Goal: Task Accomplishment & Management: Manage account settings

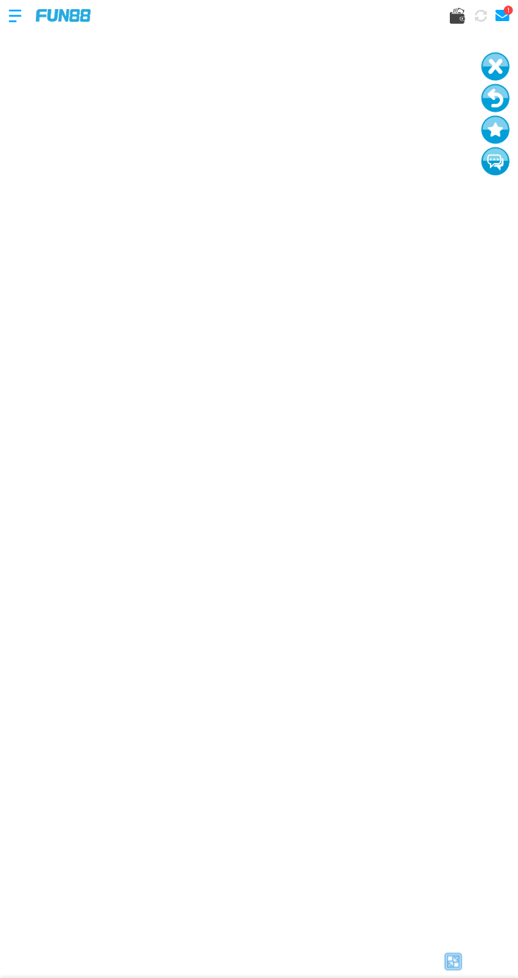
click at [454, 19] on use at bounding box center [457, 16] width 15 height 16
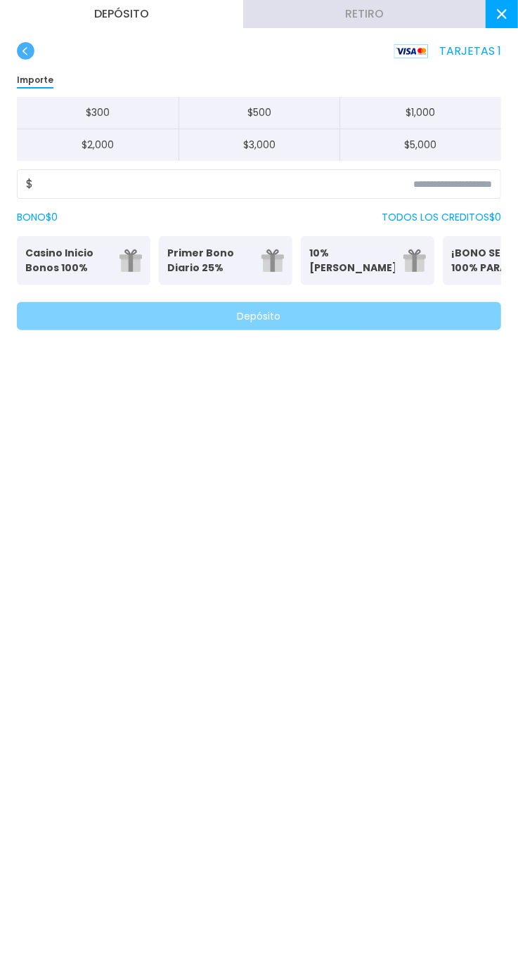
click at [403, 26] on button "Retiro" at bounding box center [364, 14] width 243 height 28
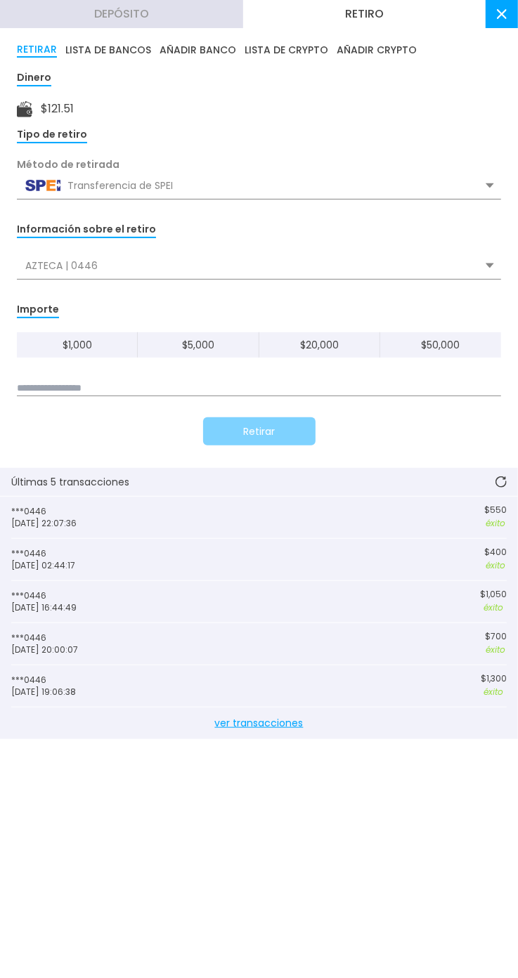
click at [365, 385] on input at bounding box center [259, 388] width 484 height 15
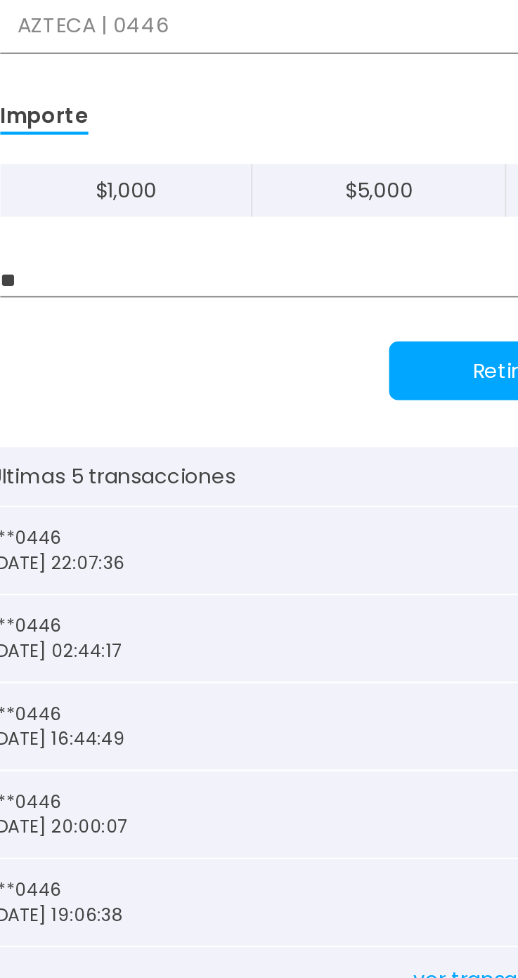
click at [169, 382] on input "**" at bounding box center [259, 388] width 484 height 15
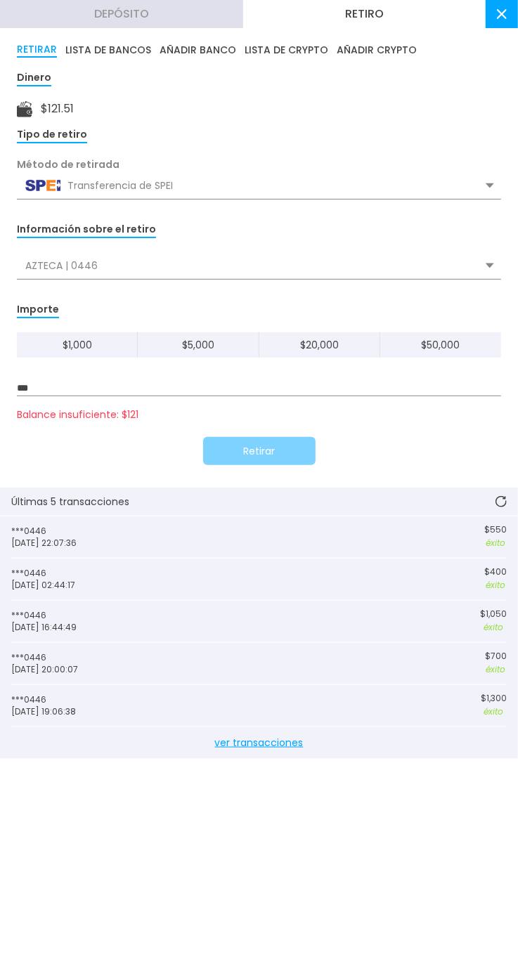
type input "***"
click at [502, 13] on use at bounding box center [502, 14] width 10 height 10
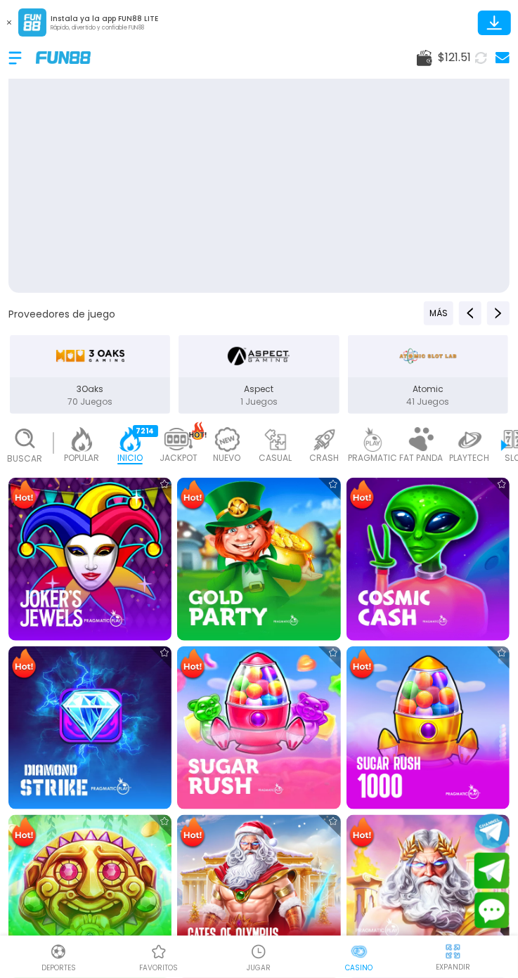
scroll to position [0, 34]
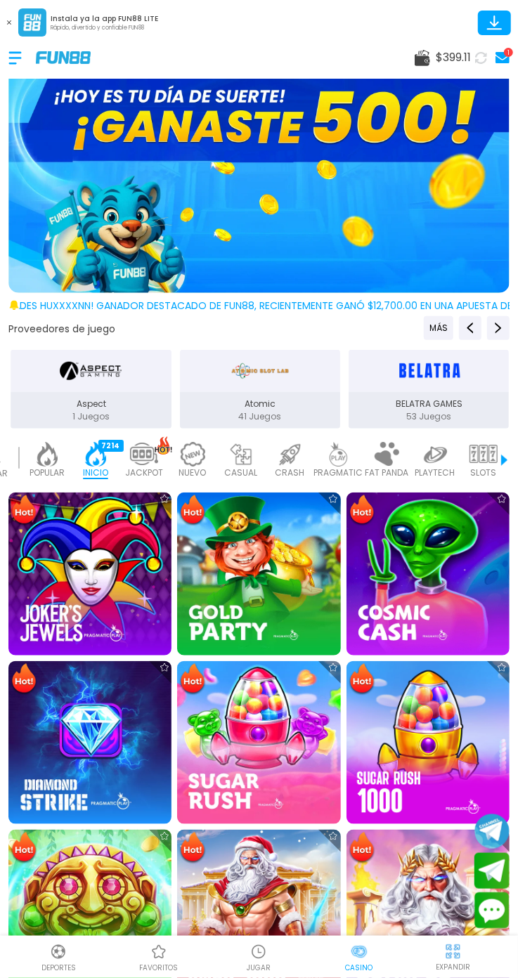
click at [439, 67] on div "$ 399.11 1" at bounding box center [462, 58] width 95 height 20
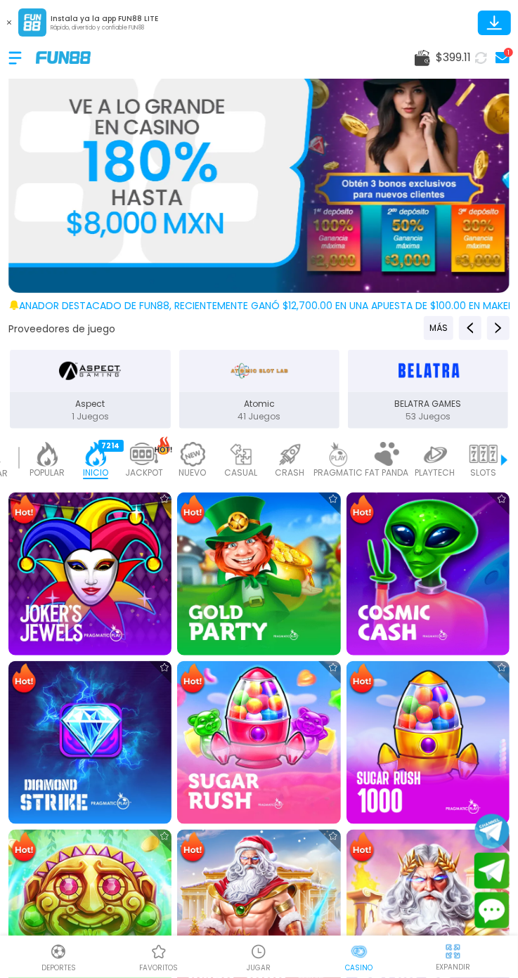
click at [446, 59] on span "$ 399.11" at bounding box center [453, 57] width 35 height 17
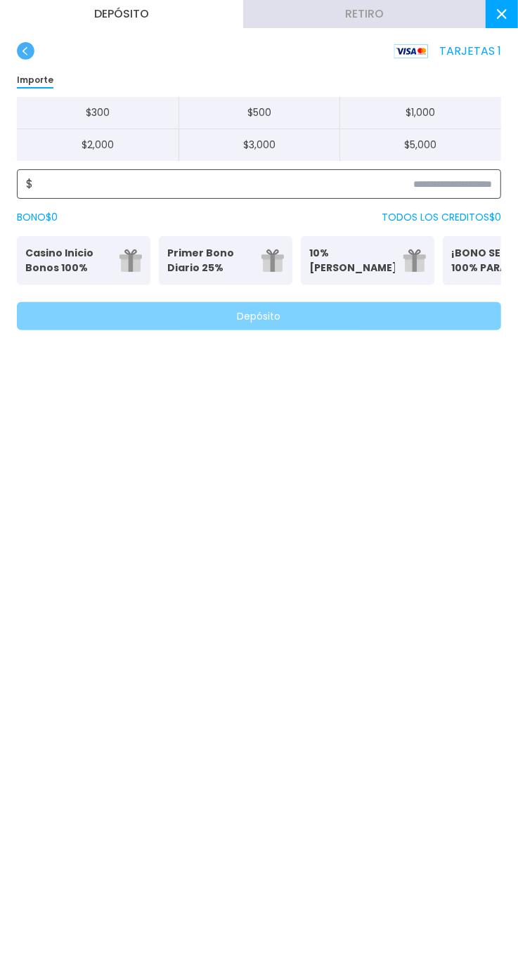
click at [481, 185] on input at bounding box center [262, 184] width 459 height 17
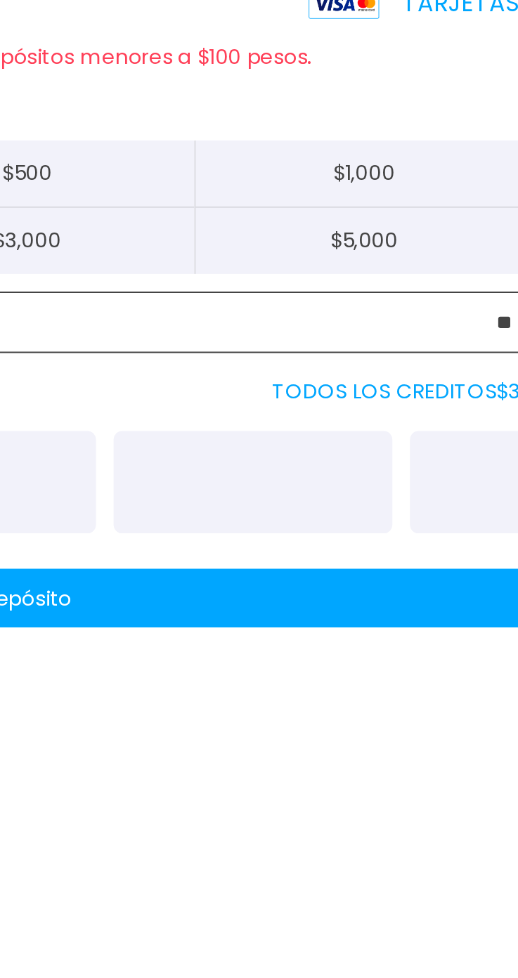
type input "***"
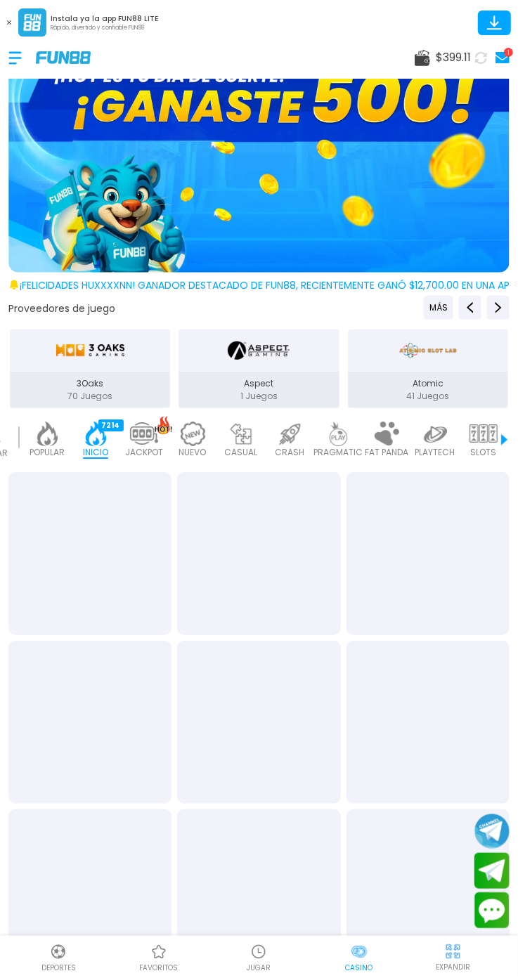
click at [453, 74] on div "$ 399.11 1" at bounding box center [259, 58] width 518 height 42
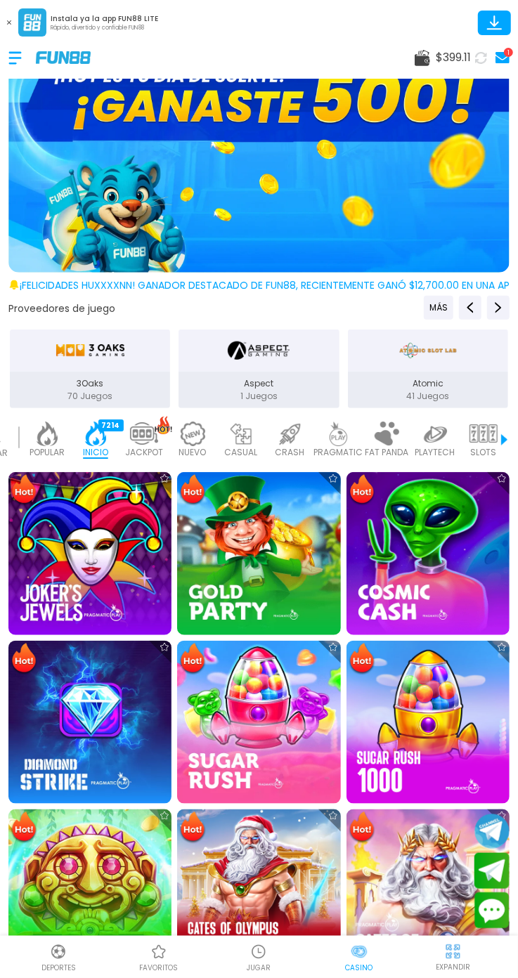
click at [454, 51] on span "$ 399.11" at bounding box center [453, 57] width 35 height 17
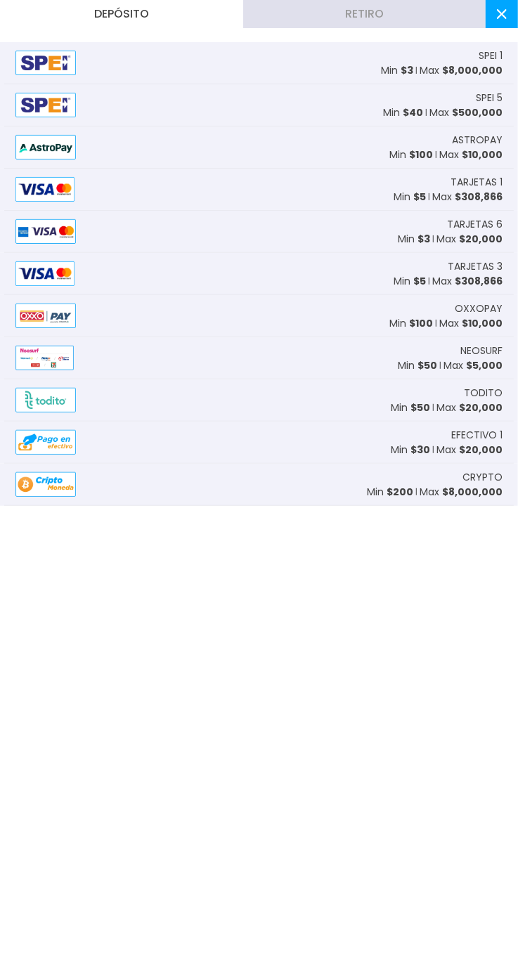
click at [417, 19] on button "Retiro" at bounding box center [364, 14] width 243 height 28
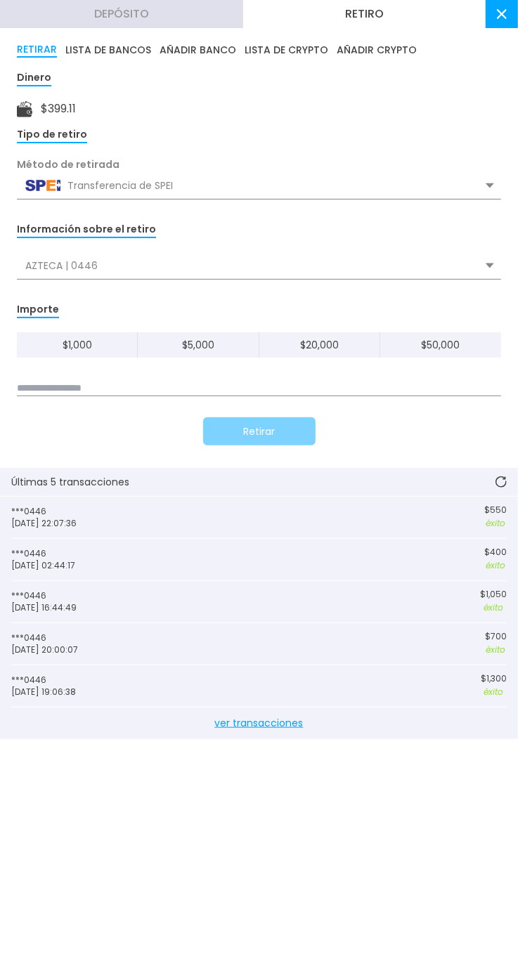
click at [243, 384] on input at bounding box center [259, 388] width 484 height 15
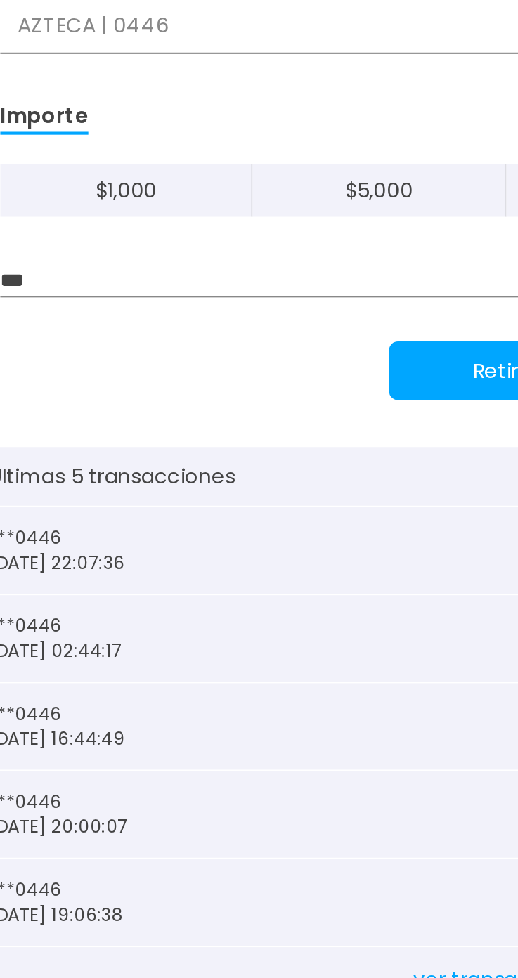
type input "***"
click at [242, 439] on button "Retirar" at bounding box center [259, 431] width 112 height 28
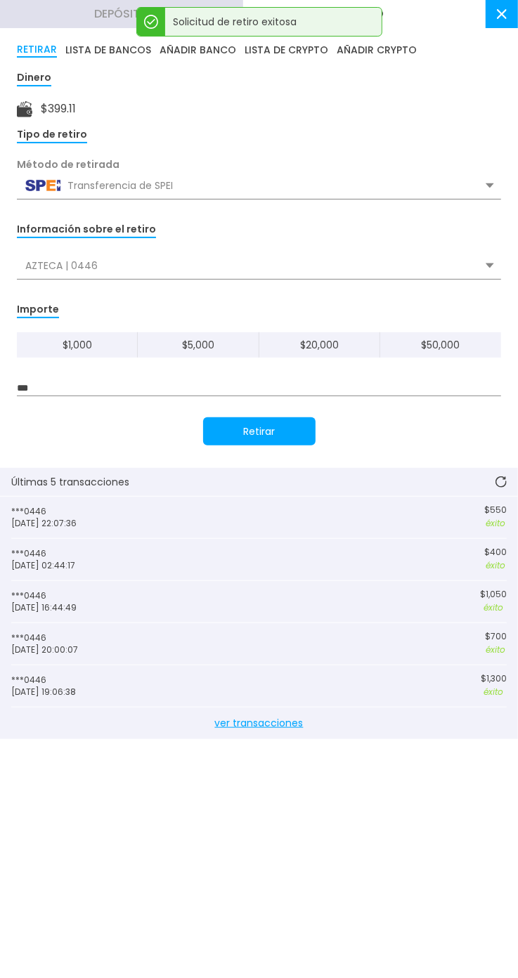
scroll to position [7, 0]
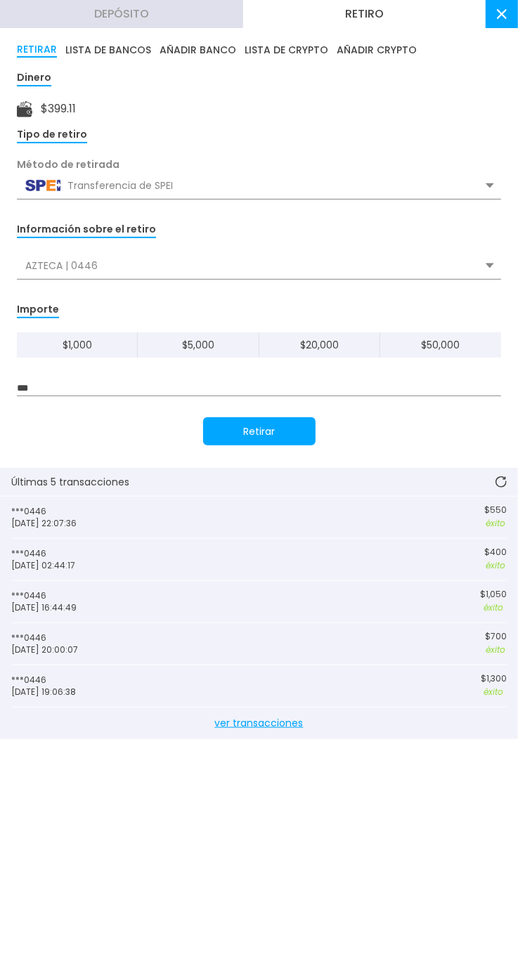
click at [502, 14] on use at bounding box center [502, 14] width 10 height 10
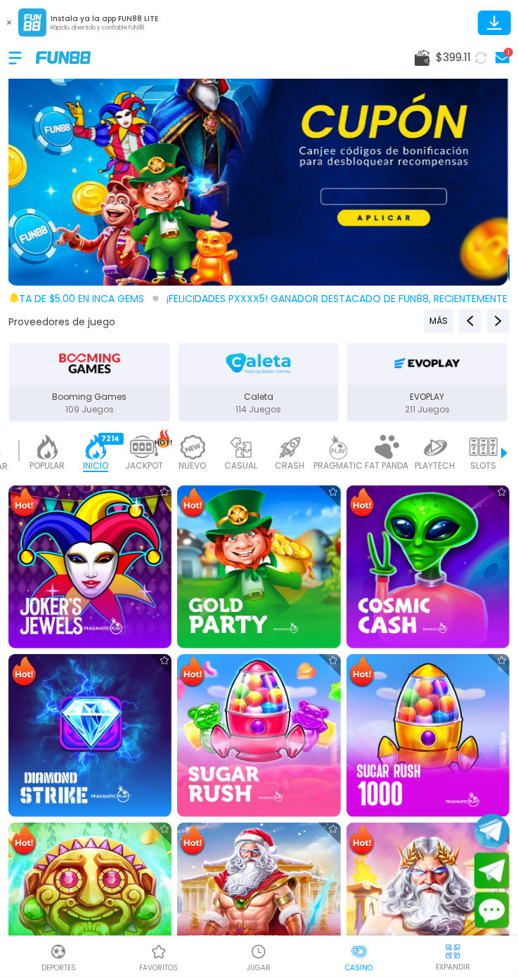
click at [478, 56] on icon at bounding box center [481, 57] width 17 height 17
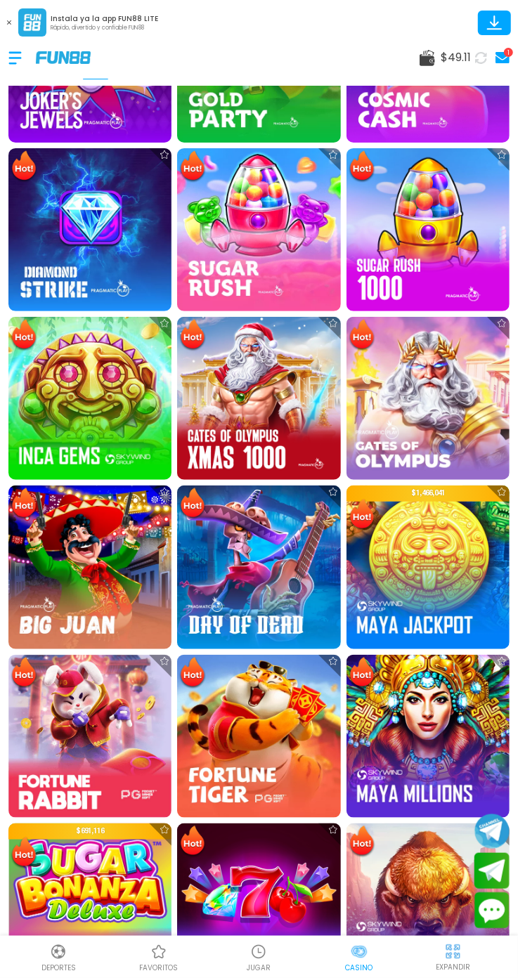
scroll to position [509, 0]
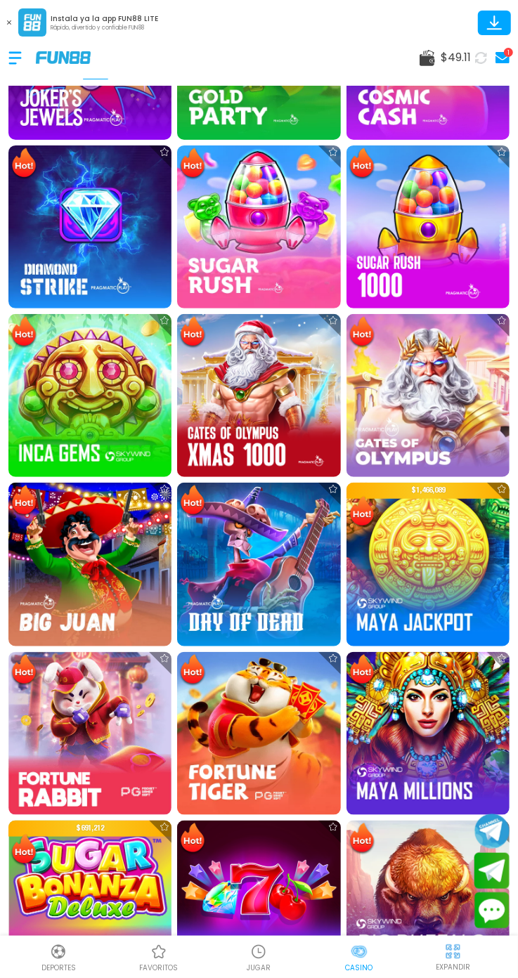
click at [283, 717] on img at bounding box center [258, 733] width 163 height 163
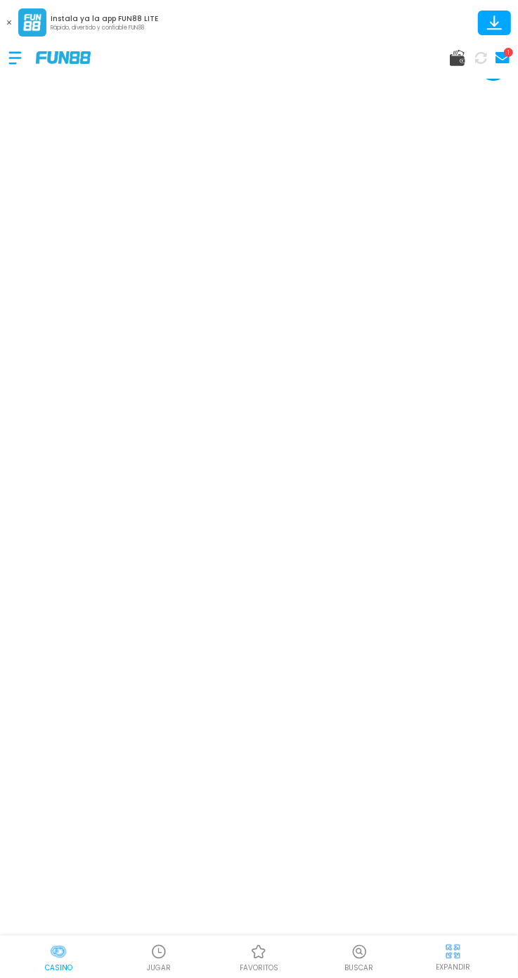
click at [460, 965] on p "EXPANDIR" at bounding box center [453, 967] width 34 height 11
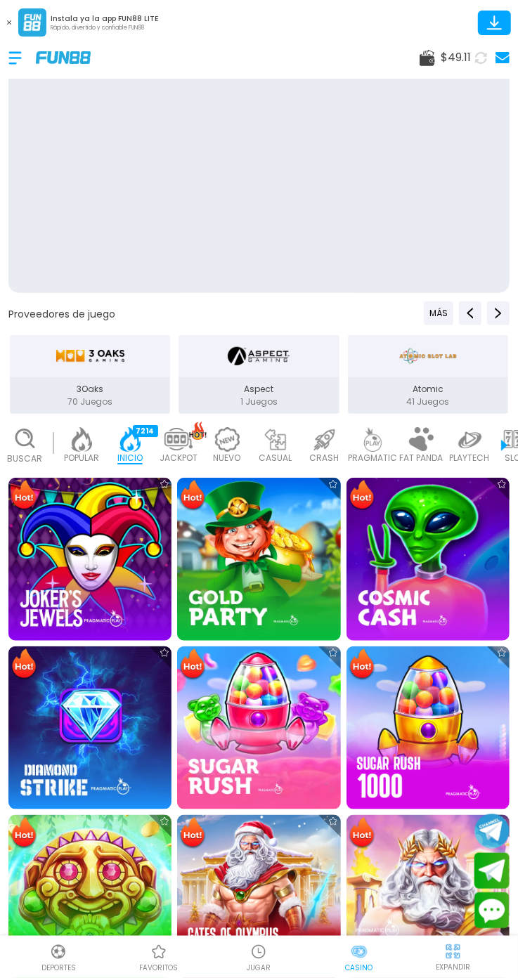
scroll to position [0, 34]
